Goal: Task Accomplishment & Management: Manage account settings

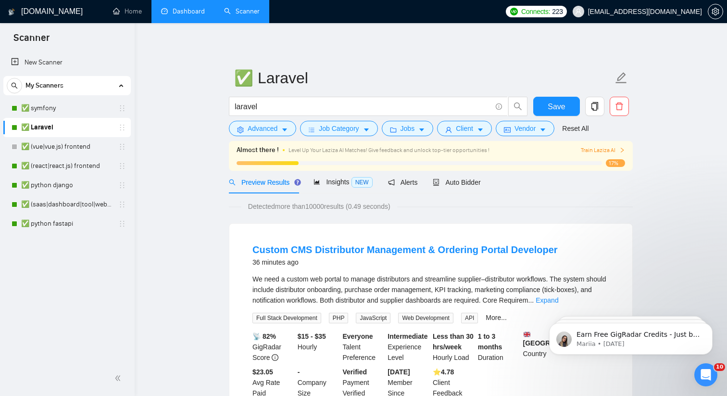
click at [180, 13] on link "Dashboard" at bounding box center [183, 11] width 44 height 8
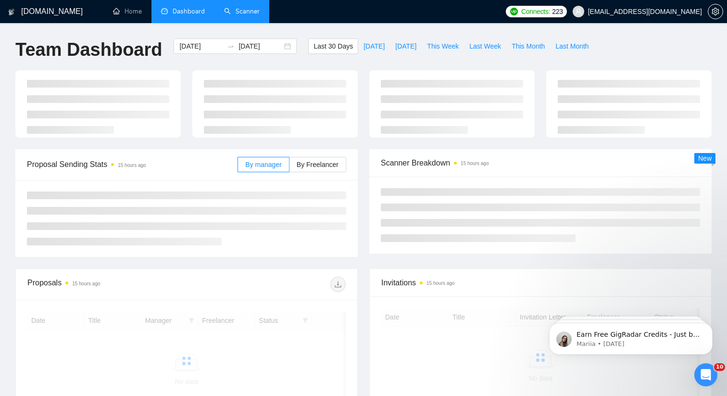
click at [258, 15] on link "Scanner" at bounding box center [242, 11] width 36 height 8
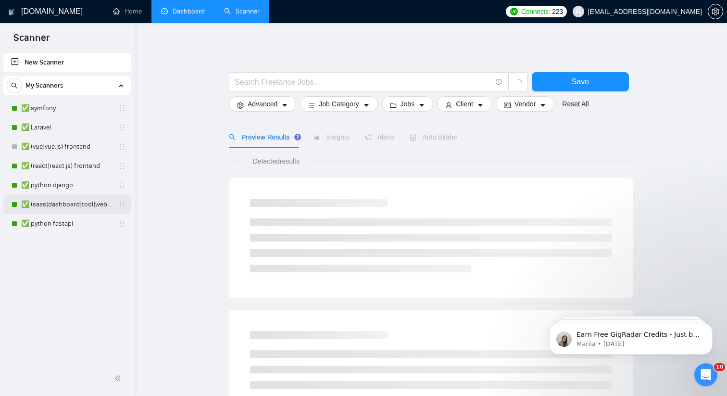
click at [60, 202] on link "✅ (saas|dashboard|tool|web app|platform) ai developer" at bounding box center [66, 204] width 91 height 19
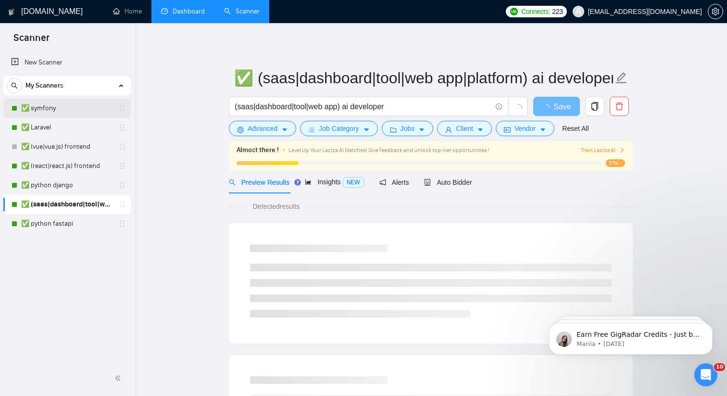
click at [68, 106] on link "✅ symfony" at bounding box center [66, 108] width 91 height 19
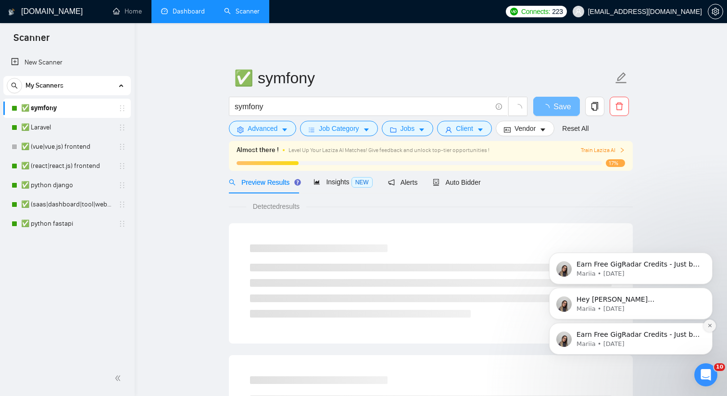
click at [710, 326] on icon "Dismiss notification" at bounding box center [708, 324] width 3 height 3
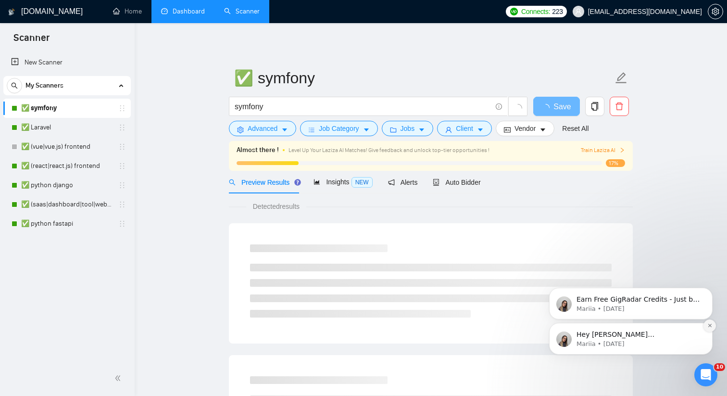
click at [708, 329] on button "Dismiss notification" at bounding box center [709, 325] width 12 height 12
click at [709, 328] on icon "Dismiss notification" at bounding box center [709, 324] width 5 height 5
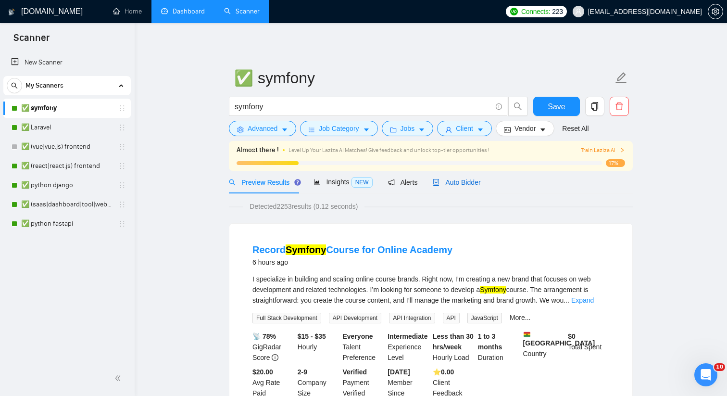
click at [449, 184] on span "Auto Bidder" at bounding box center [457, 182] width 48 height 8
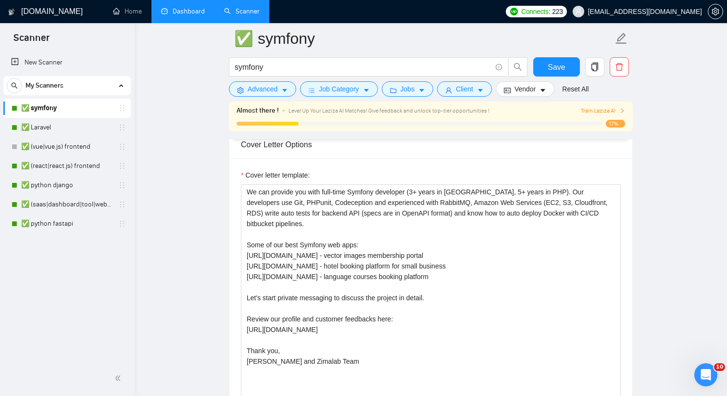
scroll to position [1091, 0]
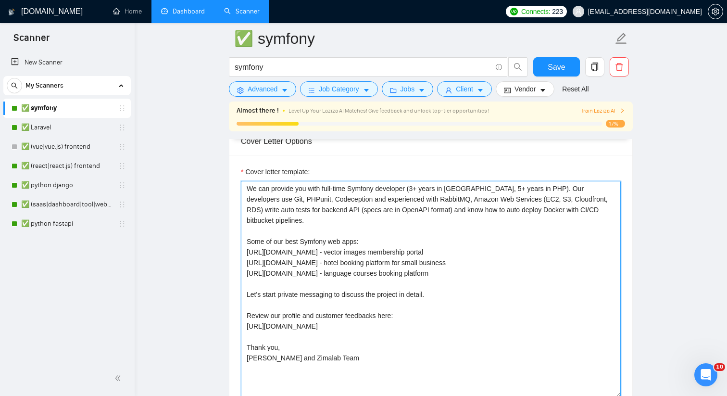
click at [252, 189] on textarea "We can provide you with full-time Symfony developer (3+ years in [GEOGRAPHIC_DA…" at bounding box center [431, 289] width 380 height 216
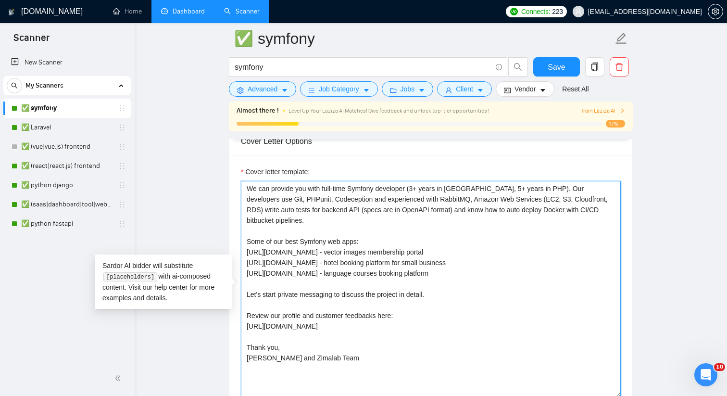
click at [310, 188] on textarea "We can provide you with full-time Symfony developer (3+ years in [GEOGRAPHIC_DA…" at bounding box center [431, 289] width 380 height 216
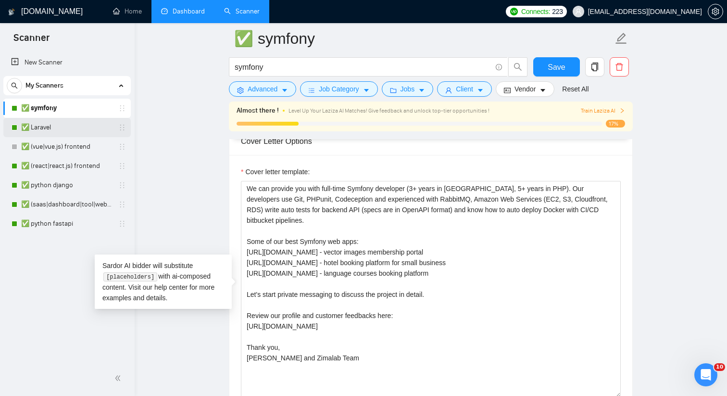
click at [56, 129] on link "✅ Laravel" at bounding box center [66, 127] width 91 height 19
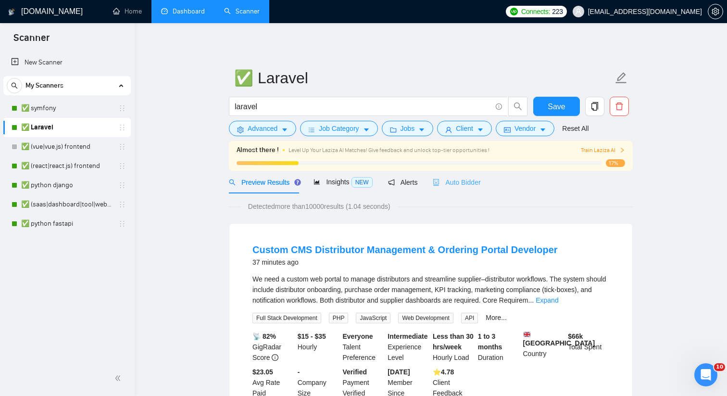
click at [468, 176] on div "Auto Bidder" at bounding box center [457, 182] width 48 height 23
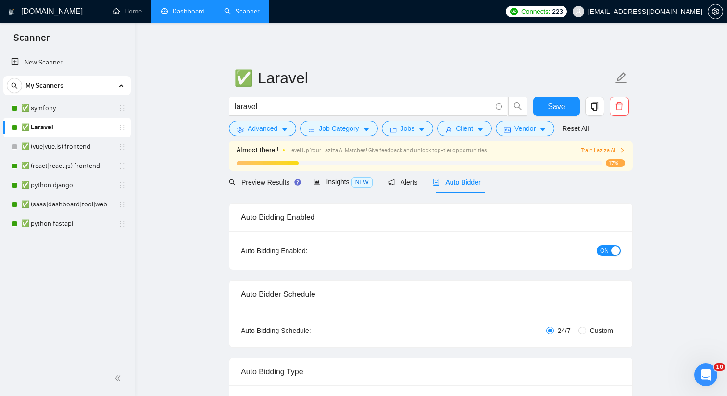
checkbox input "true"
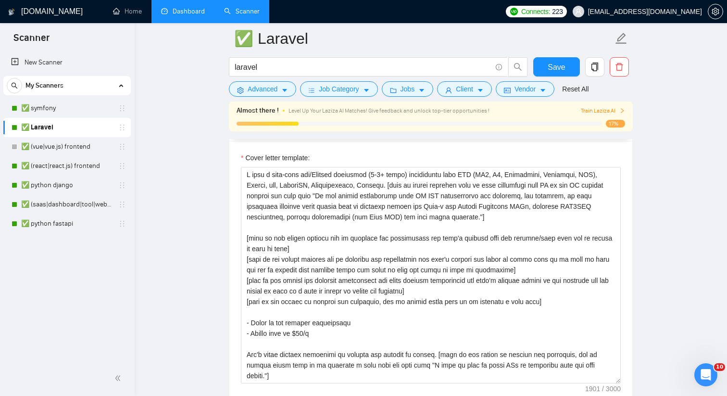
scroll to position [1102, 0]
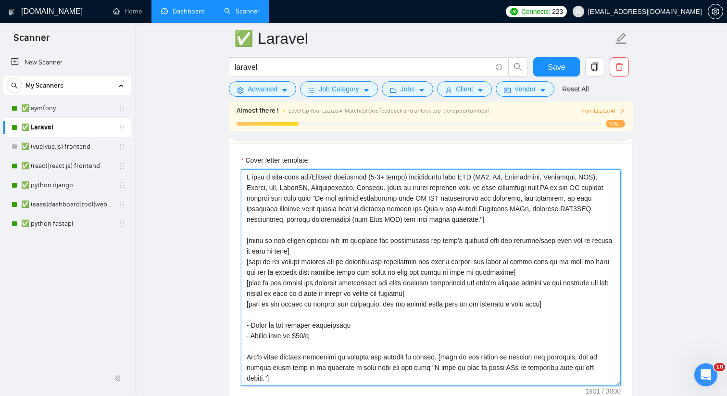
click at [261, 178] on textarea "Cover letter template:" at bounding box center [431, 277] width 380 height 216
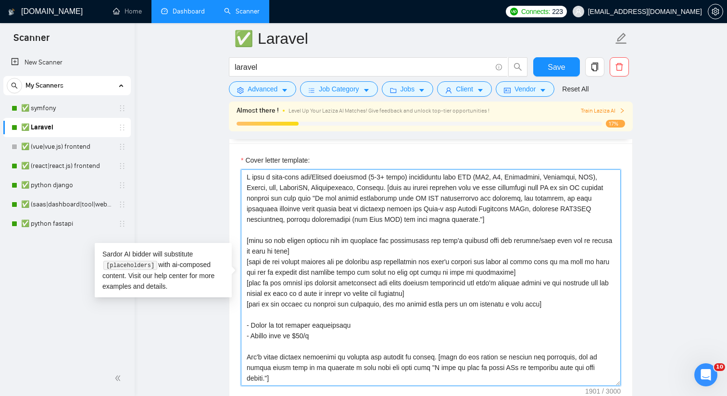
paste textarea "We can provide you with"
type textarea "We can provide you with a full-time php/Laravel developer (4-5+ years) experien…"
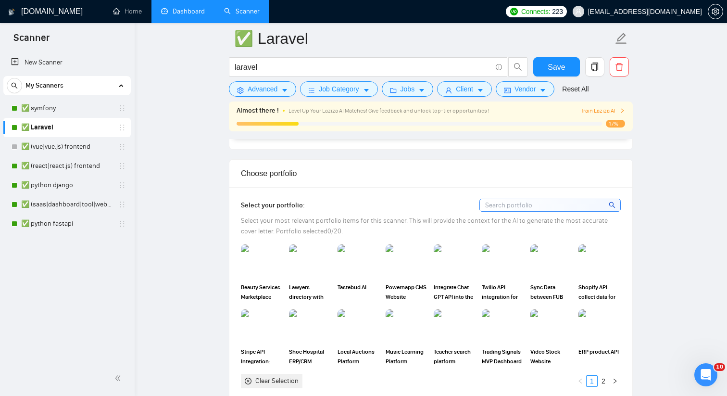
scroll to position [706, 0]
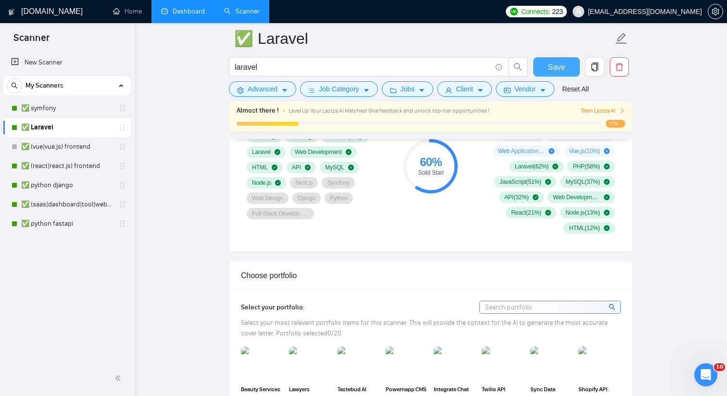
click at [563, 63] on span "Save" at bounding box center [555, 67] width 17 height 12
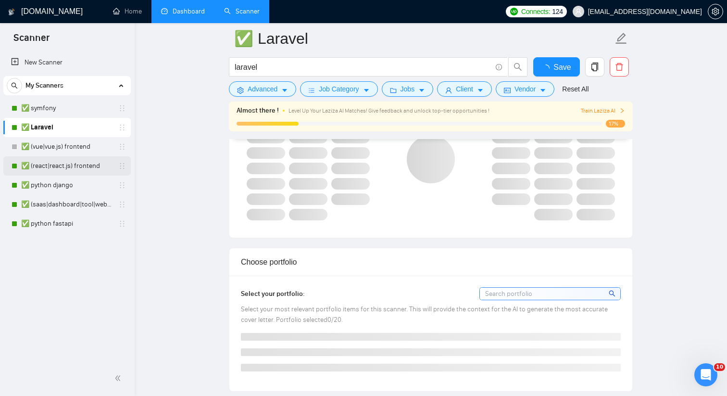
click at [68, 166] on link "✅ (react|react.js) frontend" at bounding box center [66, 165] width 91 height 19
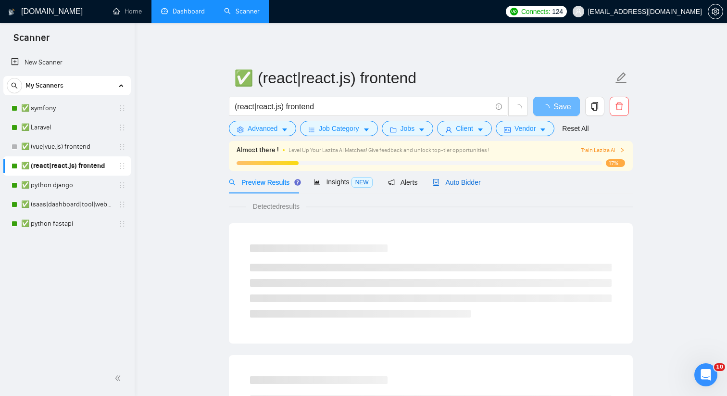
click at [458, 182] on span "Auto Bidder" at bounding box center [457, 182] width 48 height 8
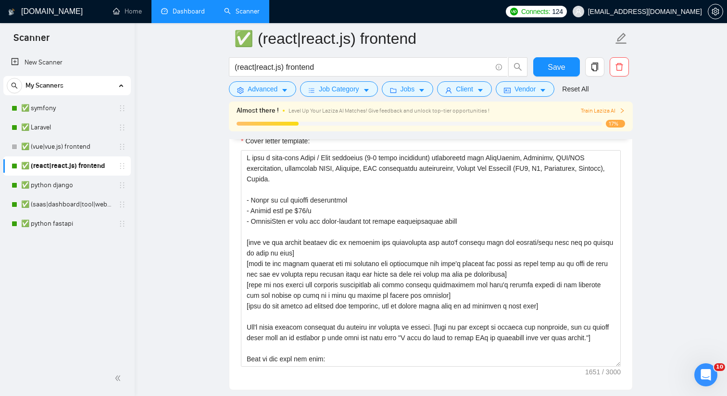
scroll to position [1069, 0]
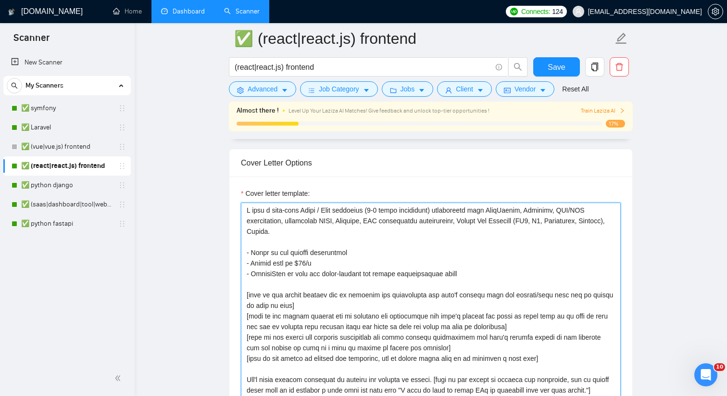
click at [262, 210] on textarea "Cover letter template:" at bounding box center [431, 310] width 380 height 216
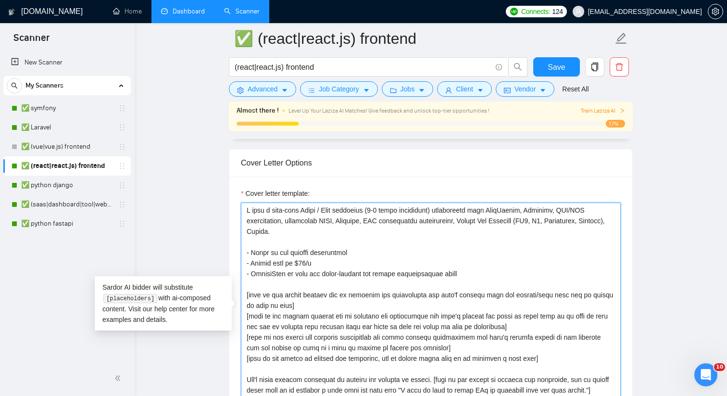
paste textarea "We can provide you with"
type textarea "We can provide you with a full-time React / Next developer (4-5 years experienc…"
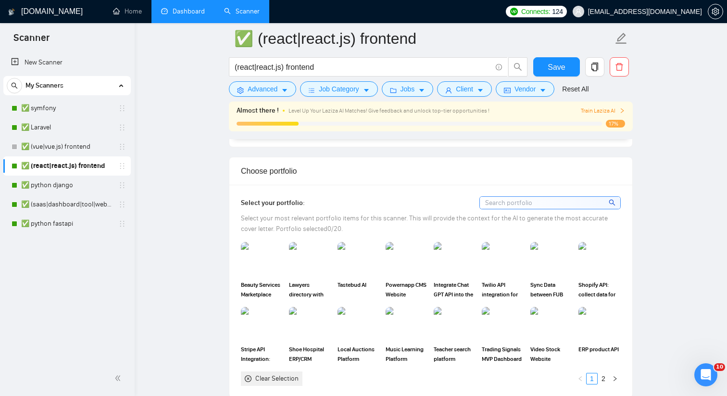
scroll to position [727, 0]
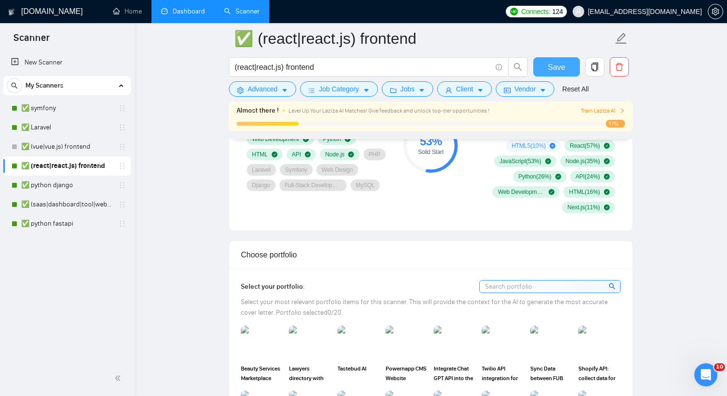
click at [559, 66] on span "Save" at bounding box center [555, 67] width 17 height 12
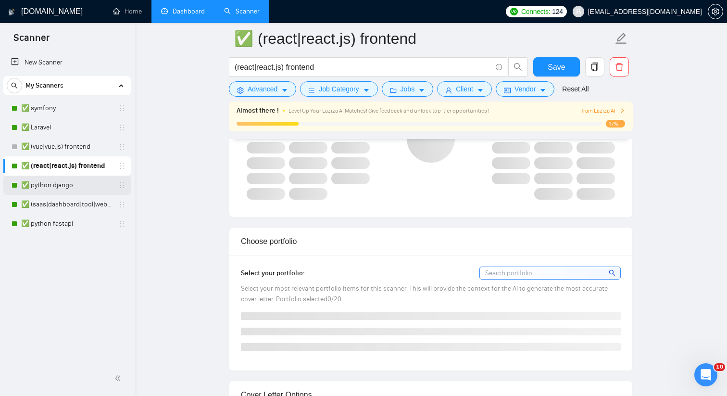
click at [65, 186] on link "✅ python django" at bounding box center [66, 184] width 91 height 19
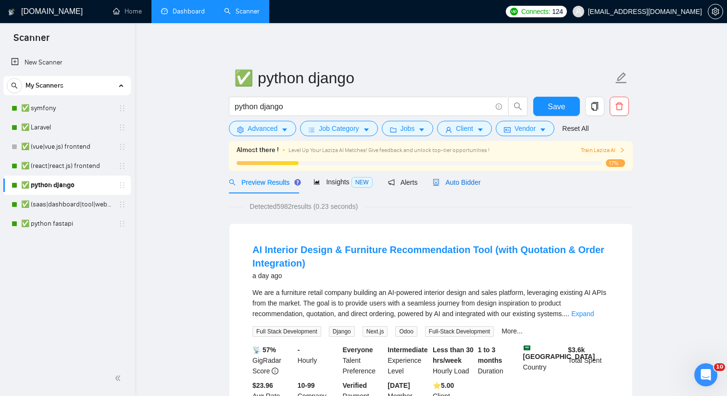
click at [461, 187] on div "Auto Bidder" at bounding box center [457, 182] width 48 height 11
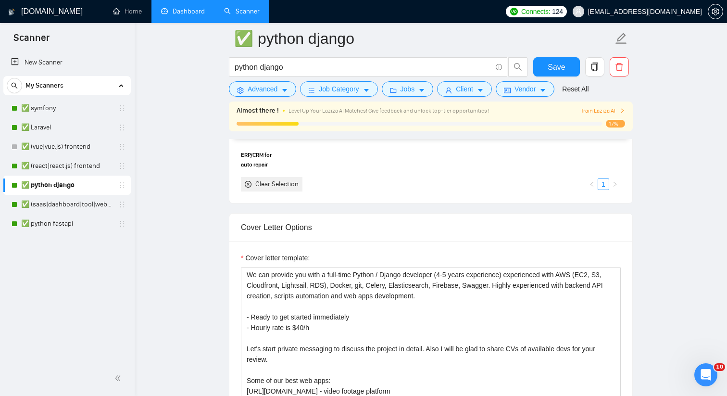
scroll to position [1045, 0]
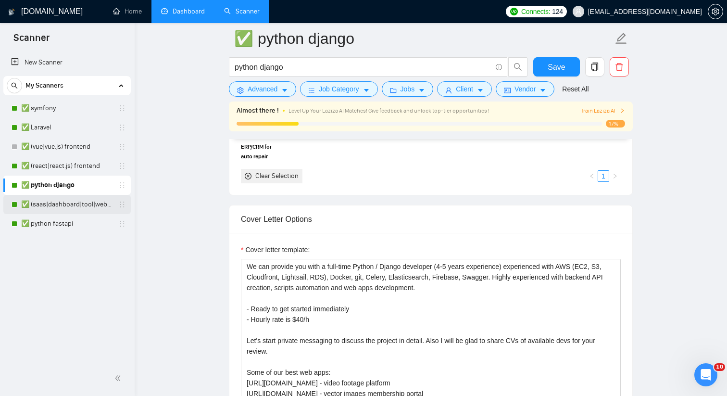
click at [54, 202] on link "✅ (saas|dashboard|tool|web app|platform) ai developer" at bounding box center [66, 204] width 91 height 19
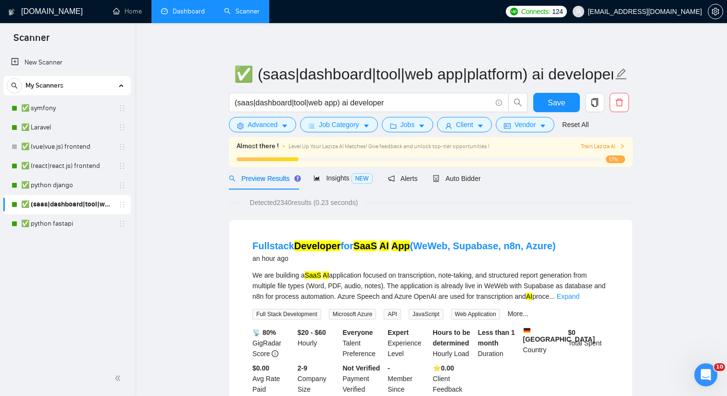
scroll to position [4, 0]
click at [466, 183] on div "Auto Bidder" at bounding box center [457, 178] width 48 height 11
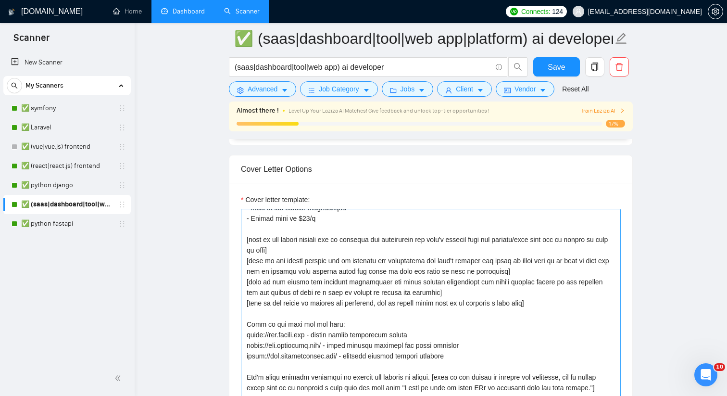
scroll to position [159, 0]
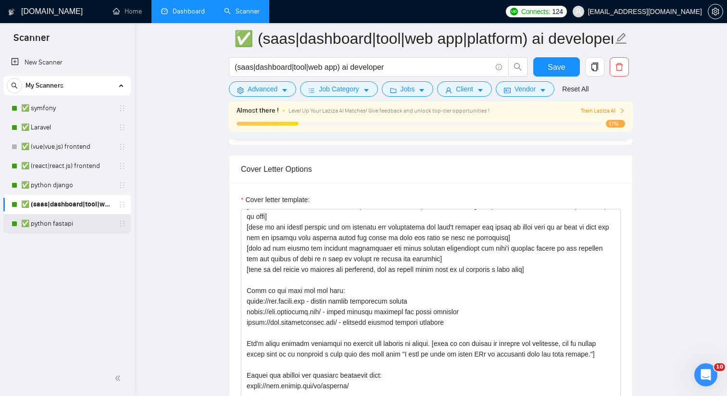
click at [60, 225] on link "✅ python fastapi" at bounding box center [66, 223] width 91 height 19
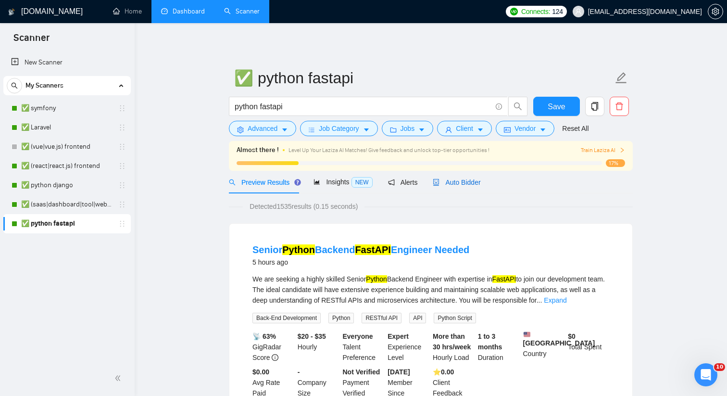
click at [446, 179] on span "Auto Bidder" at bounding box center [457, 182] width 48 height 8
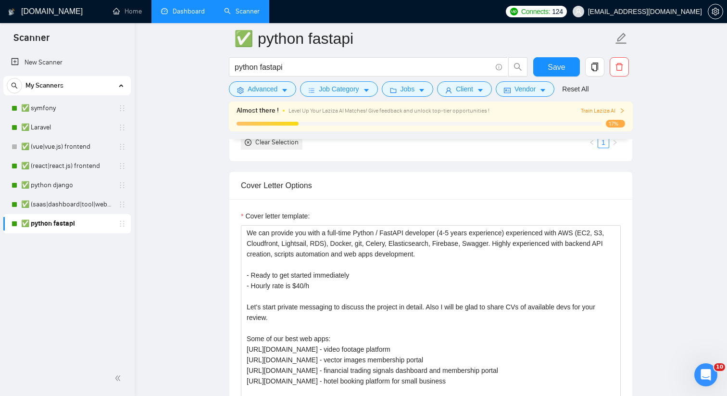
scroll to position [1033, 0]
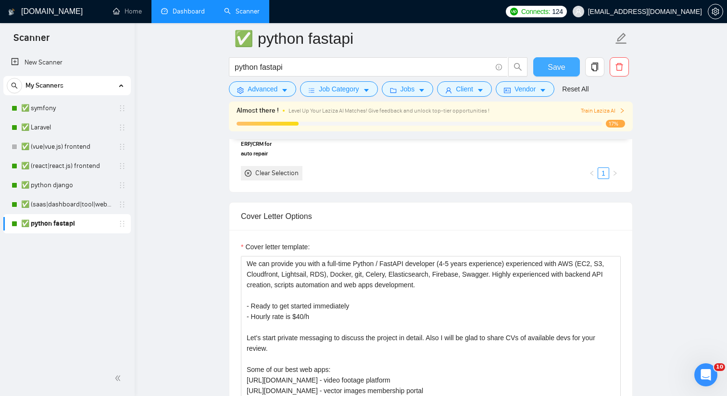
click at [553, 62] on span "Save" at bounding box center [555, 67] width 17 height 12
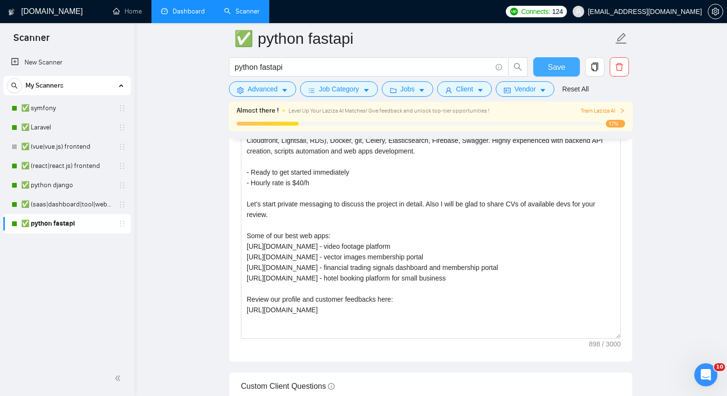
scroll to position [989, 0]
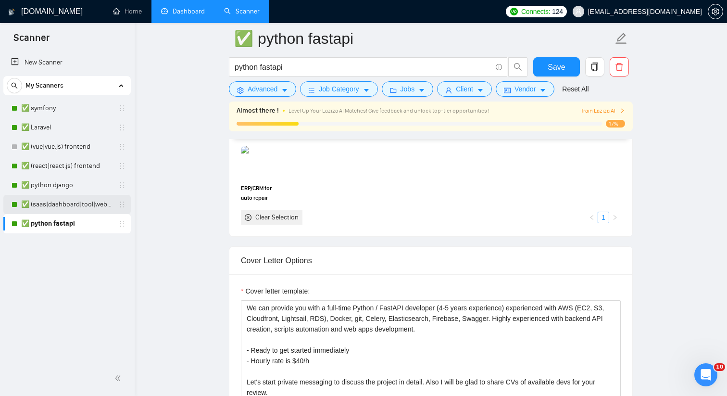
click at [71, 197] on link "✅ (saas|dashboard|tool|web app|platform) ai developer" at bounding box center [66, 204] width 91 height 19
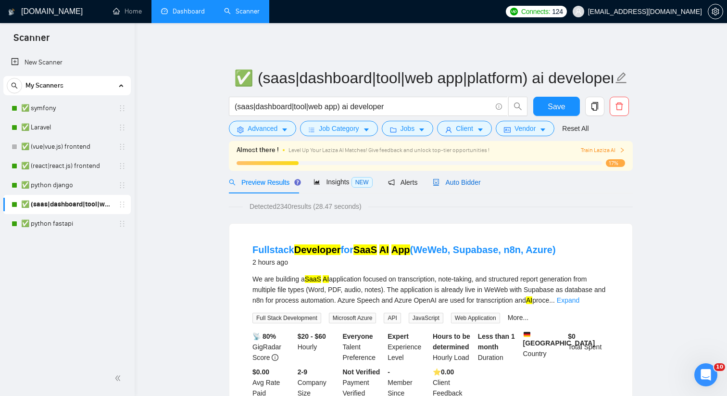
click at [469, 177] on div "Auto Bidder" at bounding box center [457, 182] width 48 height 11
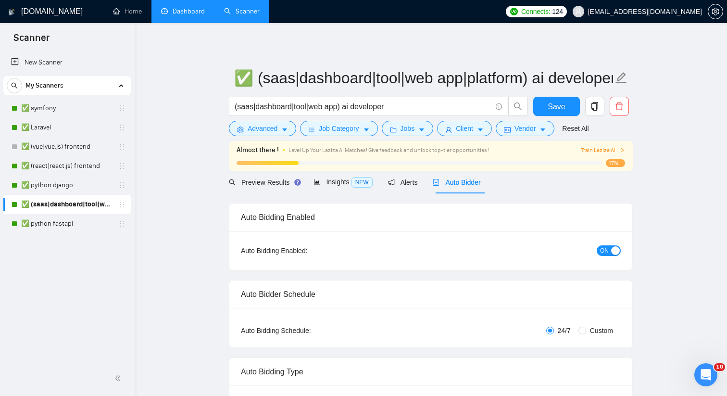
checkbox input "true"
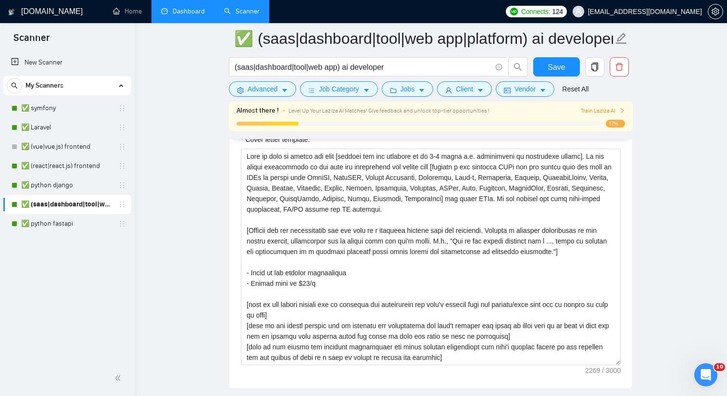
click at [181, 13] on link "Dashboard" at bounding box center [183, 11] width 44 height 8
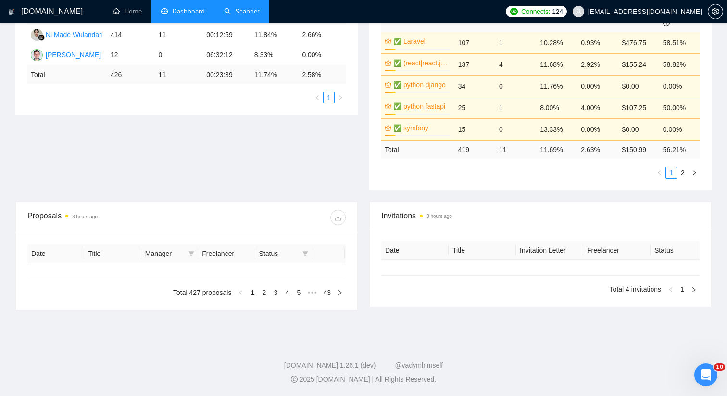
type input "[DATE]"
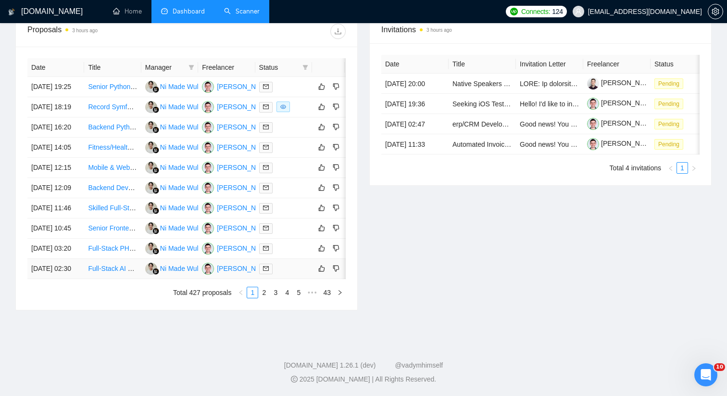
scroll to position [427, 0]
click at [270, 298] on li "3" at bounding box center [276, 292] width 12 height 12
click at [263, 297] on link "2" at bounding box center [264, 292] width 11 height 11
click at [283, 297] on link "4" at bounding box center [287, 292] width 11 height 11
click at [285, 297] on link "5" at bounding box center [287, 292] width 11 height 11
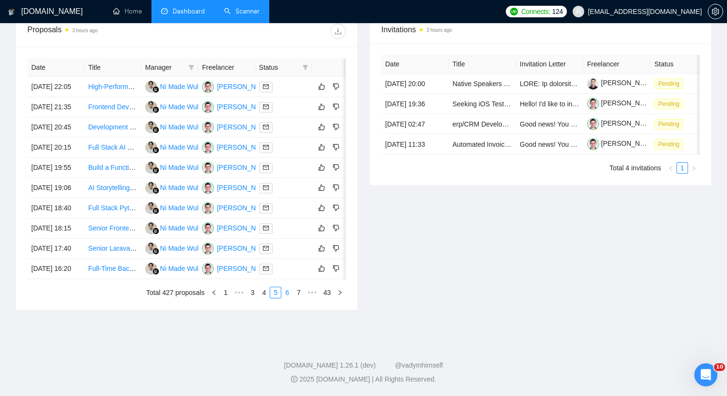
click at [286, 297] on link "6" at bounding box center [287, 292] width 11 height 11
click at [286, 297] on link "7" at bounding box center [287, 292] width 11 height 11
click at [286, 297] on link "8" at bounding box center [287, 292] width 11 height 11
click at [286, 297] on link "9" at bounding box center [284, 292] width 11 height 11
click at [284, 297] on link "10" at bounding box center [282, 292] width 13 height 11
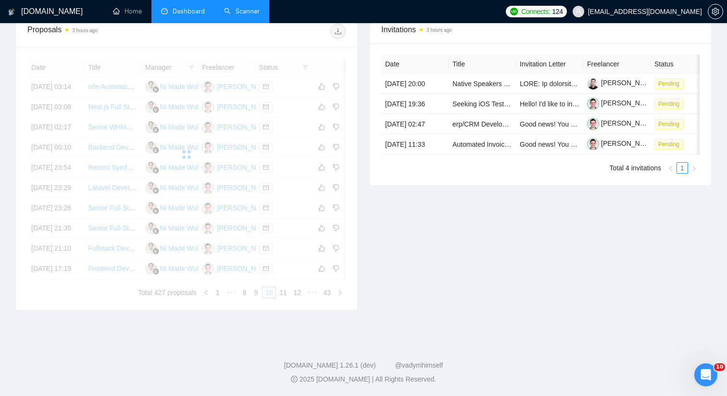
scroll to position [410, 0]
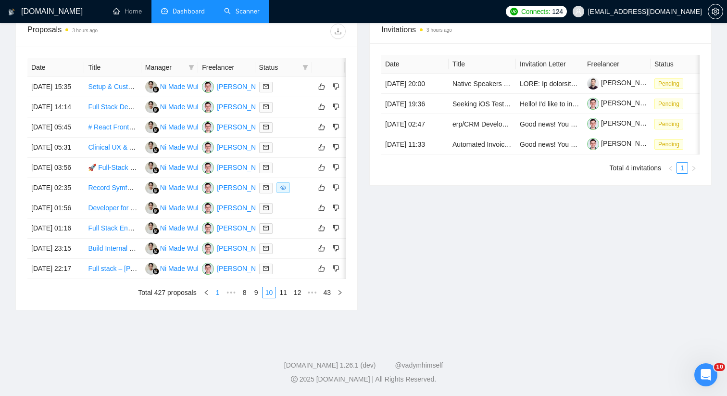
click at [212, 297] on link "1" at bounding box center [217, 292] width 11 height 11
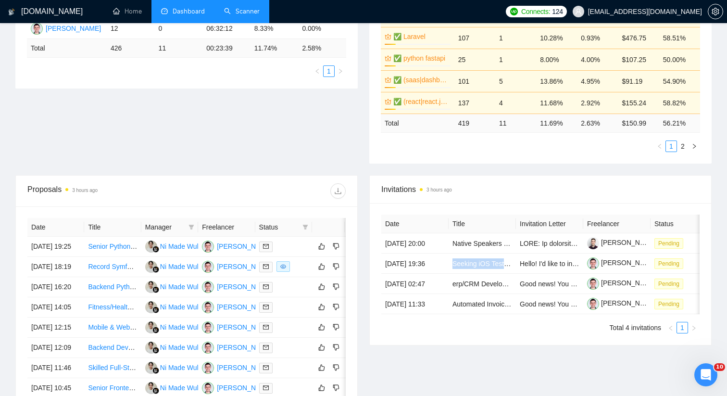
scroll to position [0, 0]
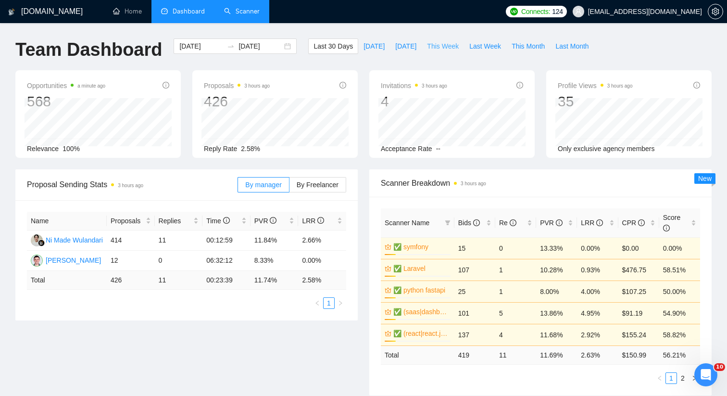
click at [441, 46] on span "This Week" at bounding box center [443, 46] width 32 height 11
type input "[DATE]"
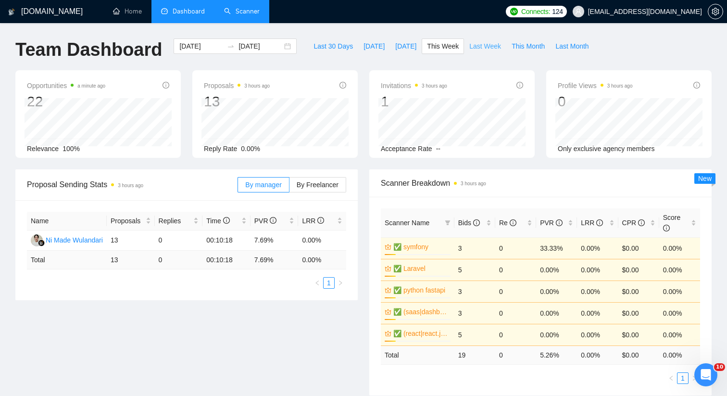
click at [482, 44] on span "Last Week" at bounding box center [485, 46] width 32 height 11
type input "[DATE]"
click at [443, 46] on span "This Week" at bounding box center [443, 46] width 32 height 11
type input "[DATE]"
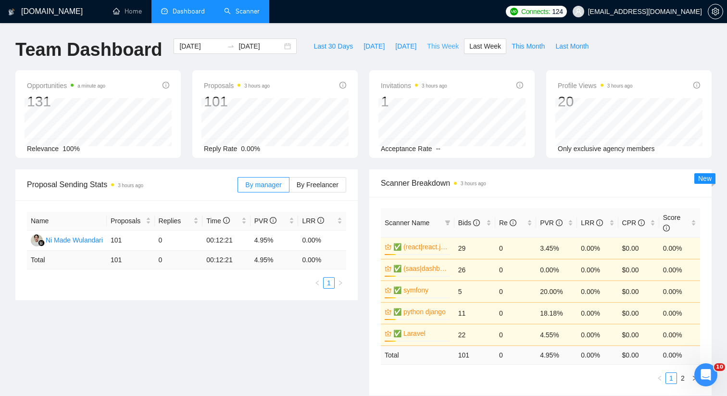
type input "[DATE]"
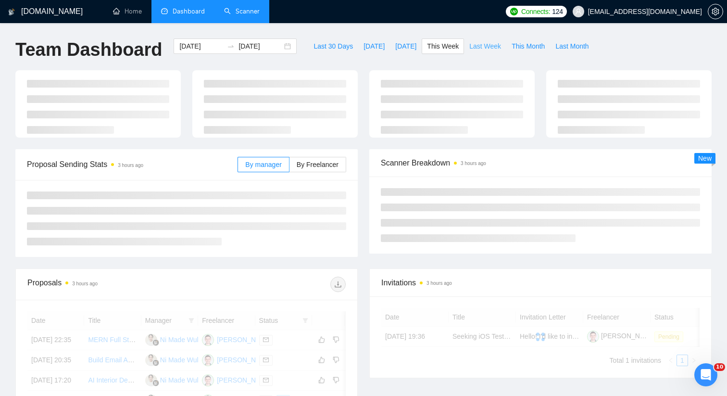
click at [481, 50] on span "Last Week" at bounding box center [485, 46] width 32 height 11
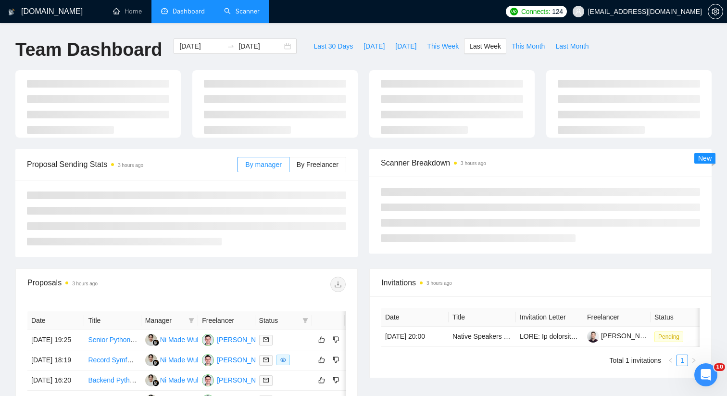
type input "[DATE]"
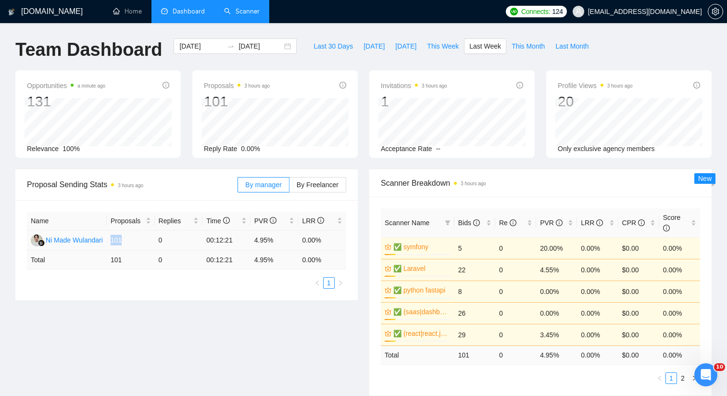
drag, startPoint x: 122, startPoint y: 239, endPoint x: 112, endPoint y: 239, distance: 9.6
click at [112, 239] on td "101" at bounding box center [131, 240] width 48 height 20
click at [169, 240] on td "0" at bounding box center [179, 240] width 48 height 20
drag, startPoint x: 201, startPoint y: 240, endPoint x: 254, endPoint y: 253, distance: 54.4
click at [255, 253] on table "Name Proposals Replies Time PVR LRR Ni Made Wulandari 101 0 00:12:21 4.95% 0.00…" at bounding box center [186, 240] width 319 height 58
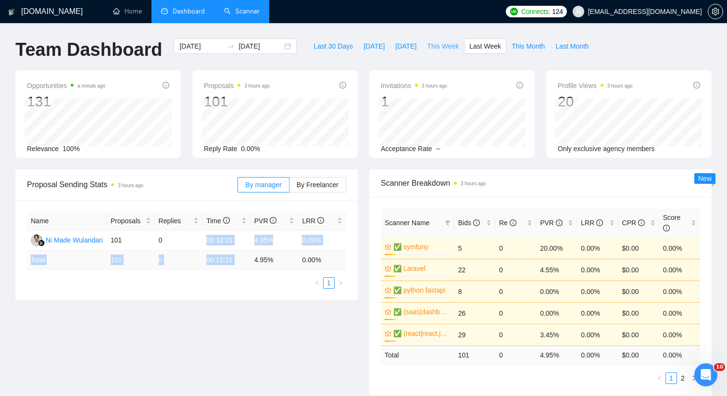
click at [446, 47] on span "This Week" at bounding box center [443, 46] width 32 height 11
type input "[DATE]"
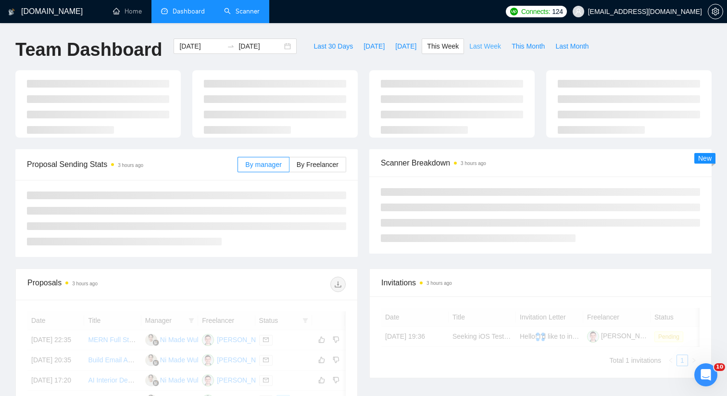
click at [488, 45] on span "Last Week" at bounding box center [485, 46] width 32 height 11
type input "[DATE]"
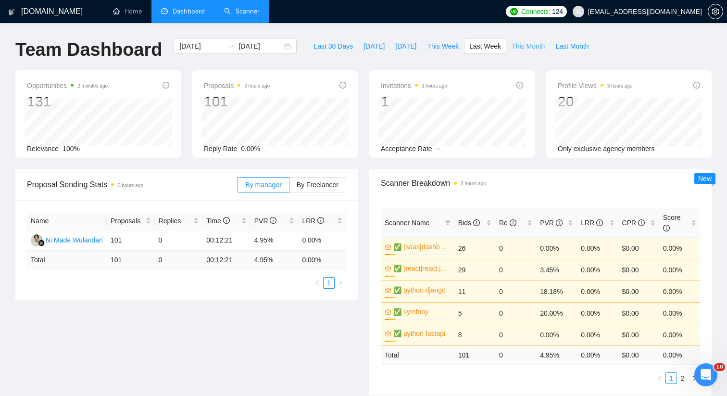
click at [518, 44] on span "This Month" at bounding box center [527, 46] width 33 height 11
type input "[DATE]"
